Goal: Check status: Check status

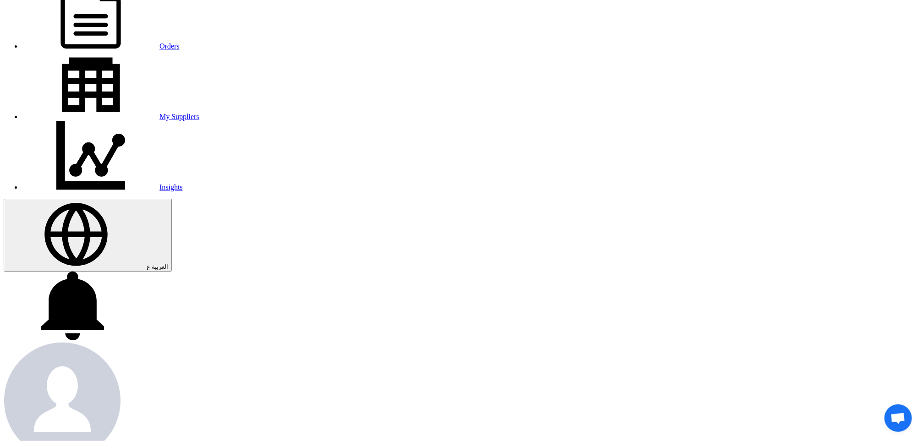
scroll to position [137, 0]
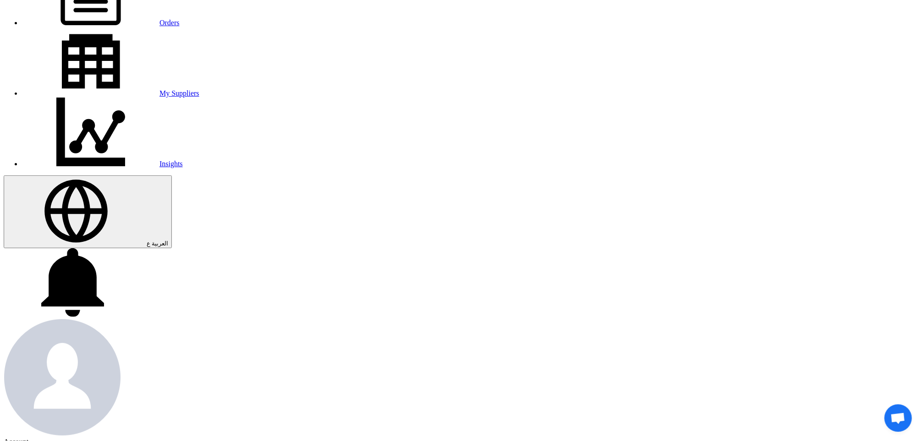
scroll to position [69, 0]
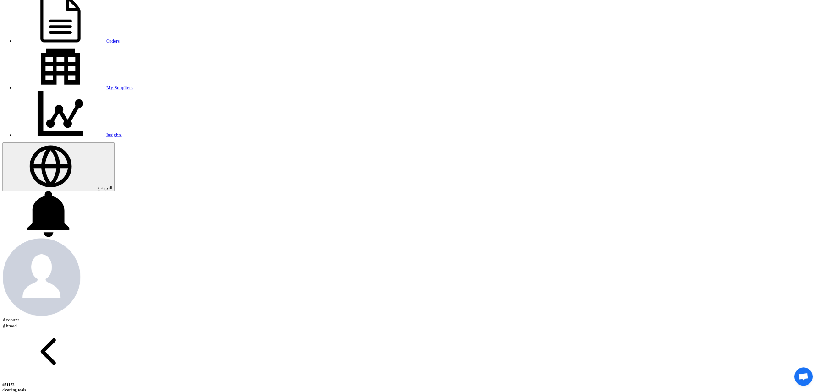
scroll to position [0, 0]
